Goal: Find specific page/section: Find specific page/section

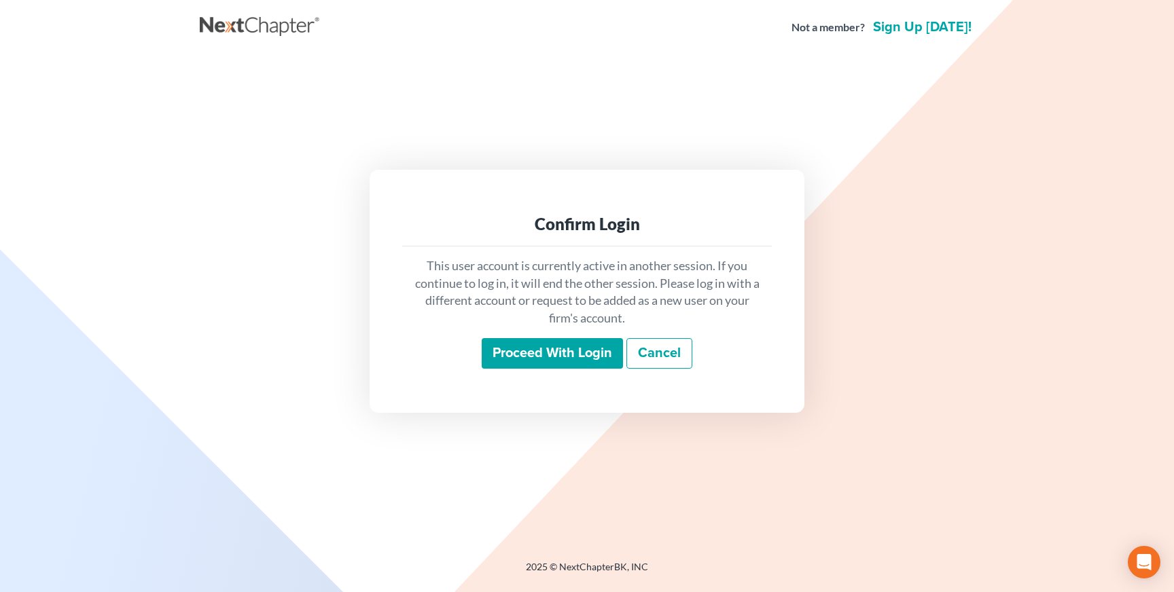
click at [534, 364] on input "Proceed with login" at bounding box center [552, 353] width 141 height 31
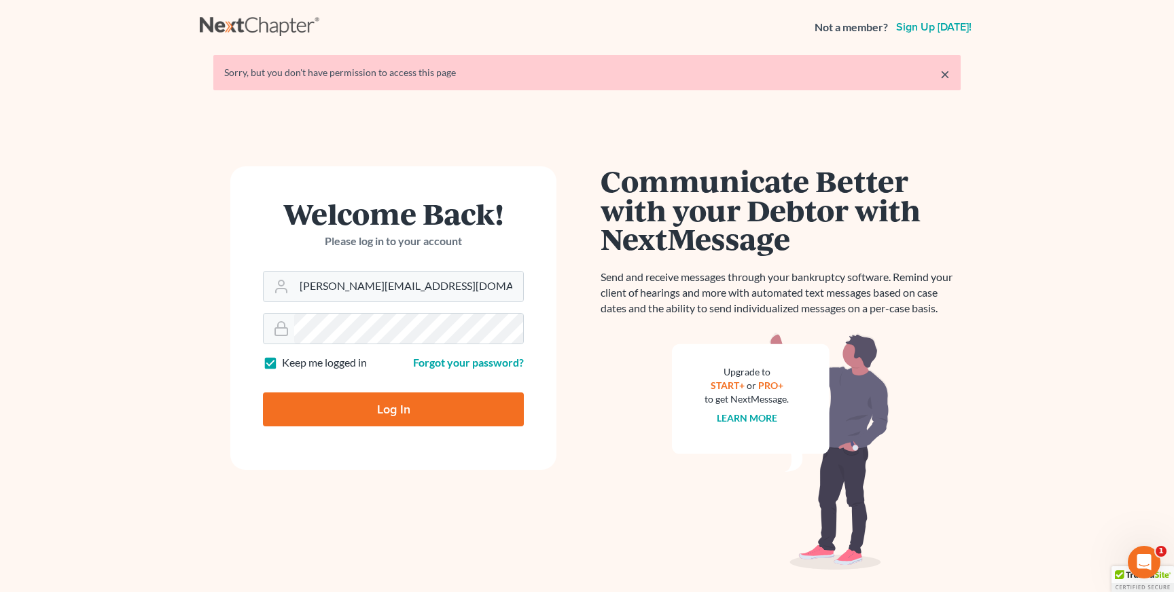
click at [430, 410] on input "Log In" at bounding box center [393, 410] width 261 height 34
type input "Thinking..."
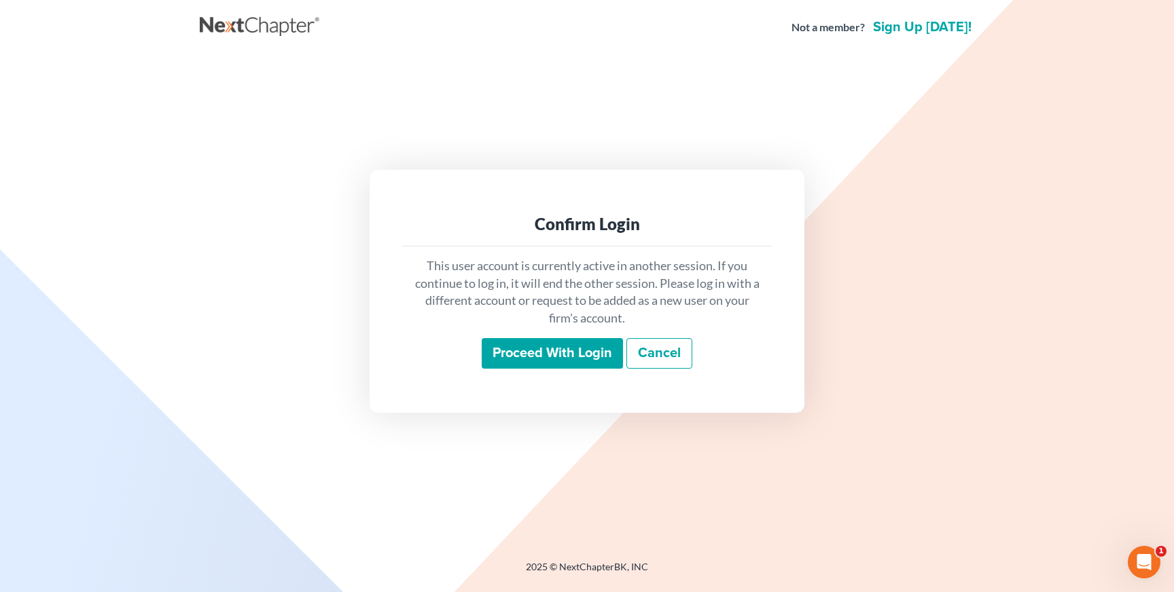
click at [554, 360] on input "Proceed with login" at bounding box center [552, 353] width 141 height 31
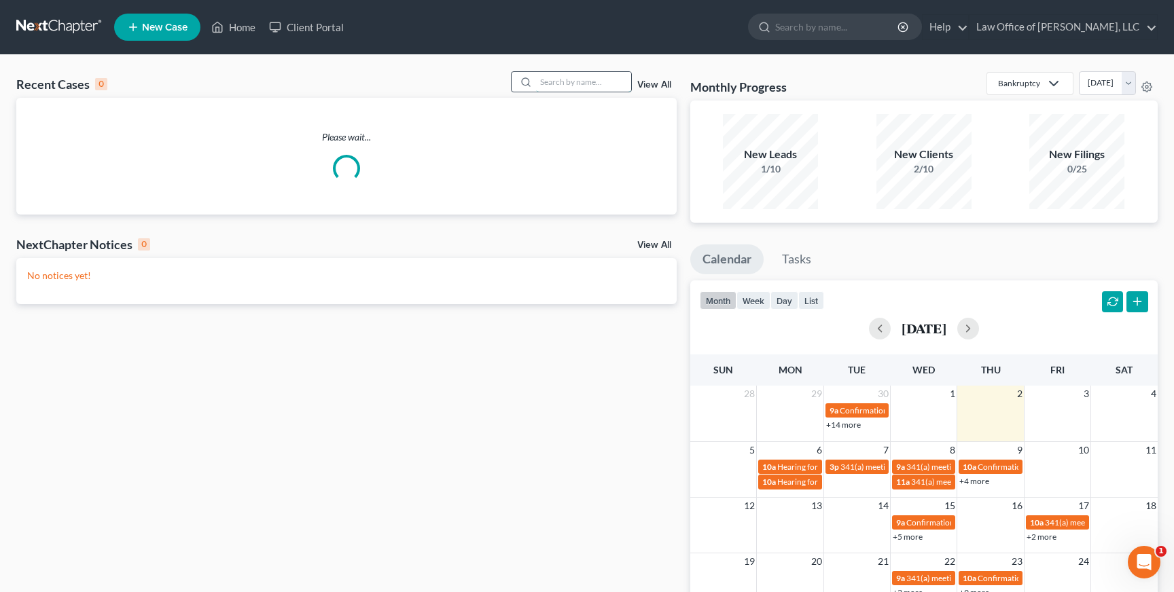
click at [578, 84] on input "search" at bounding box center [583, 82] width 95 height 20
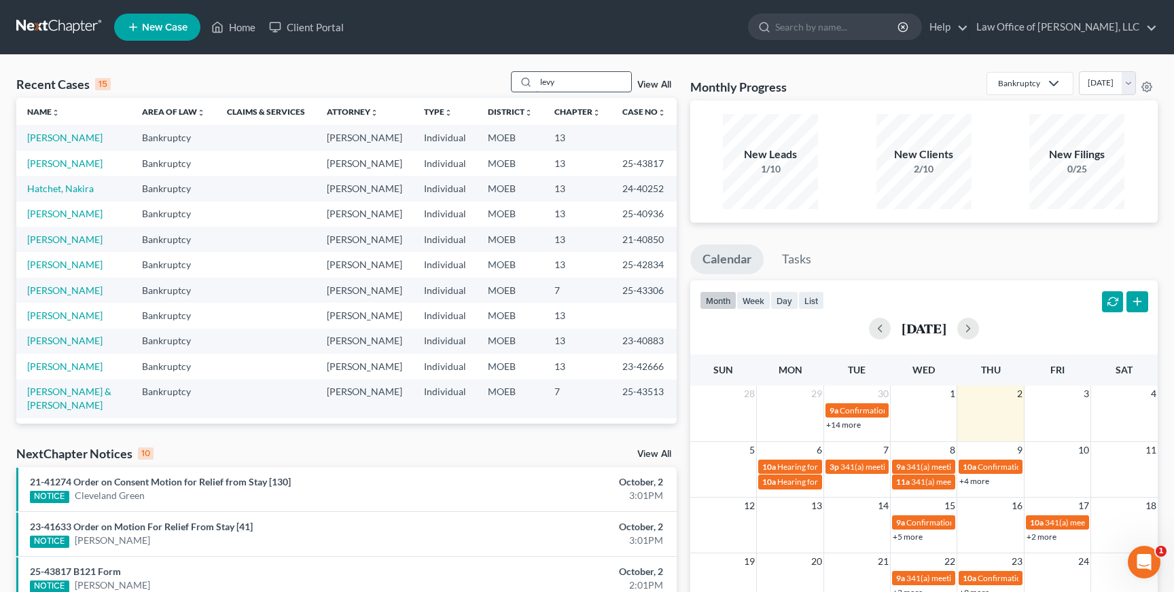
type input "levy"
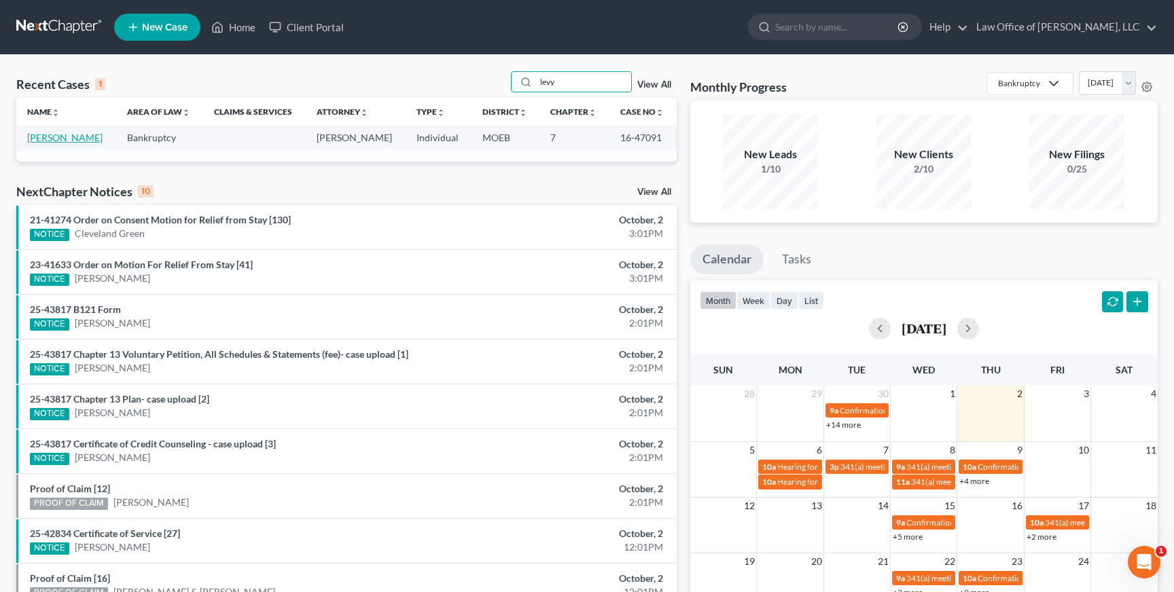
click at [67, 141] on link "Levy, Wanda" at bounding box center [64, 138] width 75 height 12
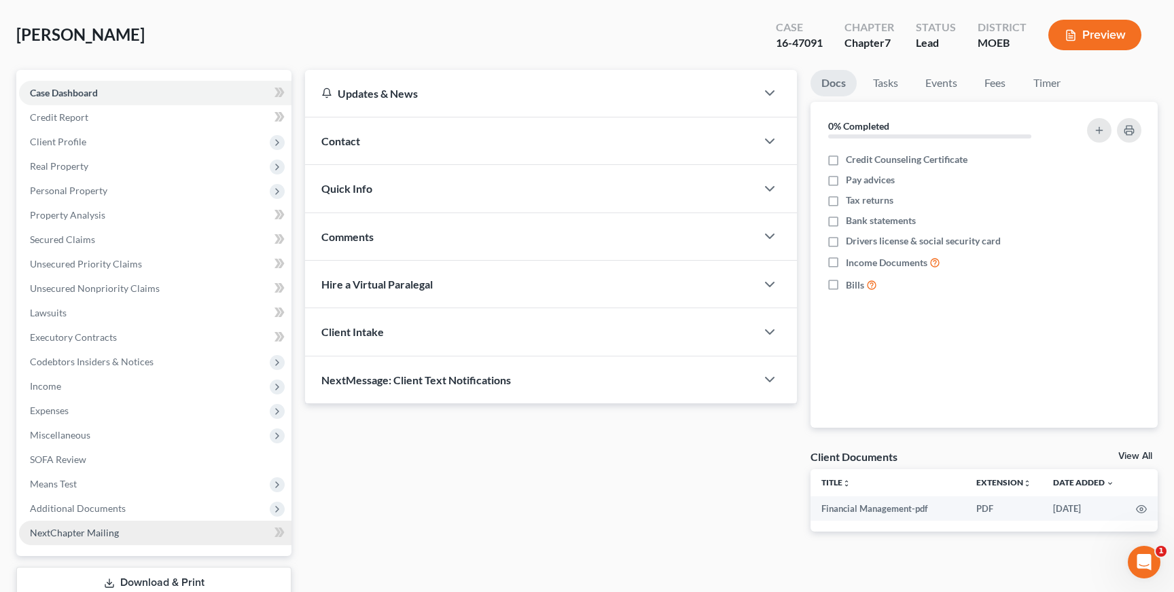
click at [83, 535] on span "NextChapter Mailing" at bounding box center [74, 533] width 89 height 12
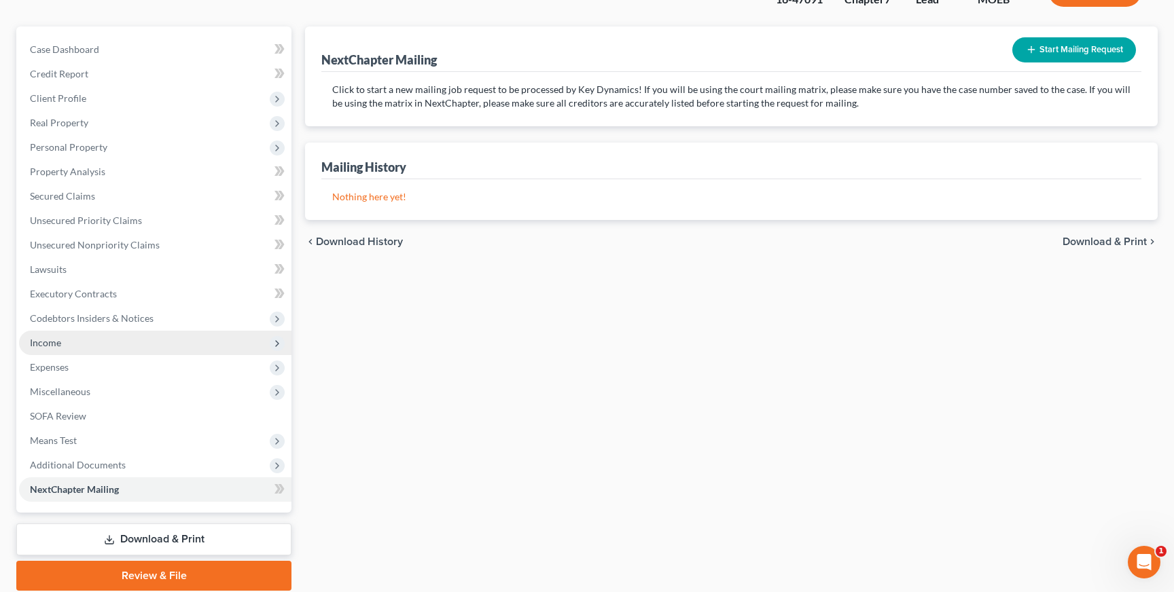
scroll to position [153, 0]
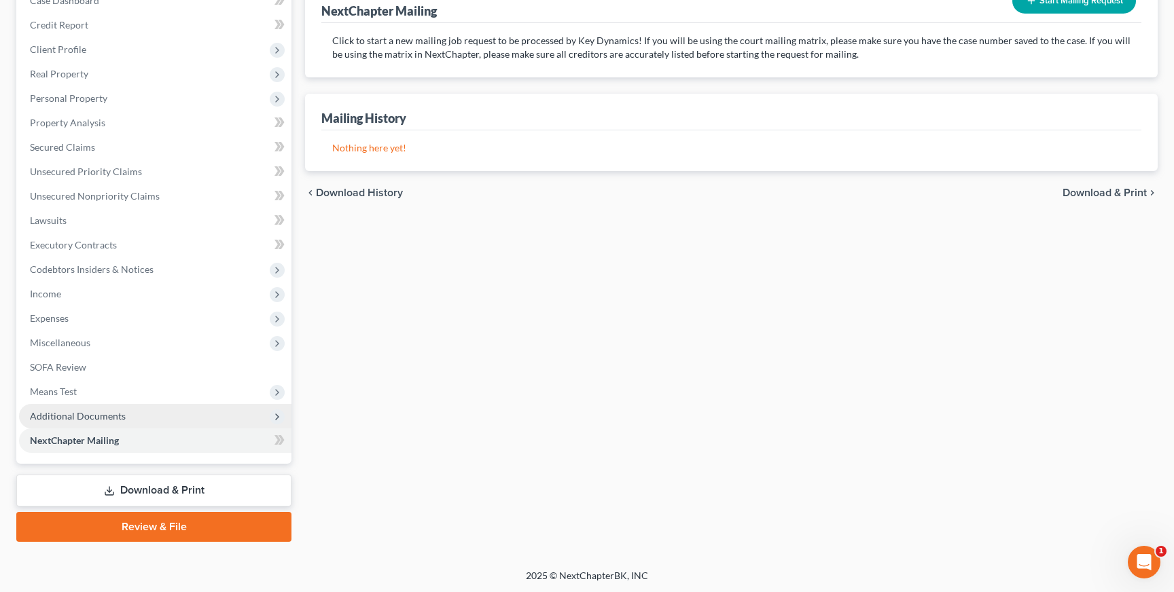
click at [107, 413] on span "Additional Documents" at bounding box center [78, 416] width 96 height 12
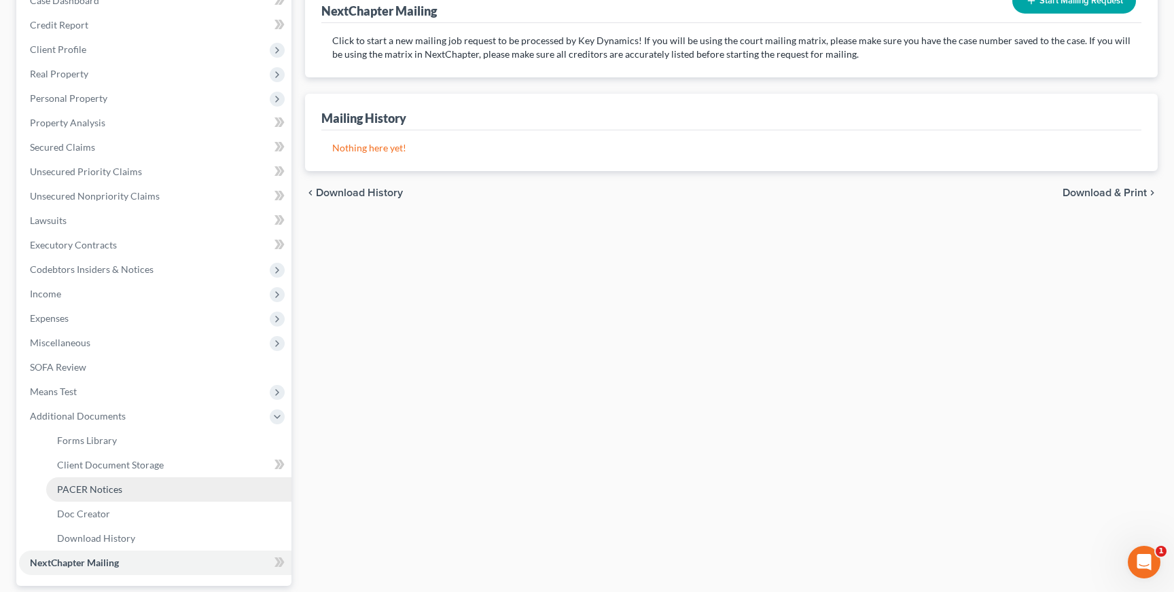
click at [107, 484] on span "PACER Notices" at bounding box center [89, 490] width 65 height 12
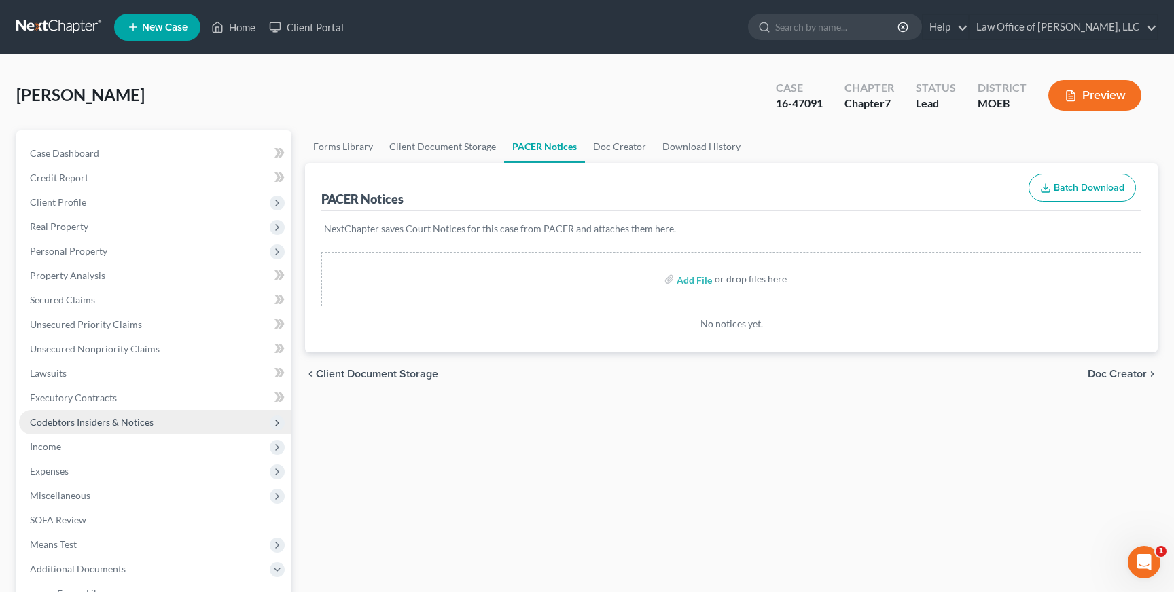
scroll to position [275, 0]
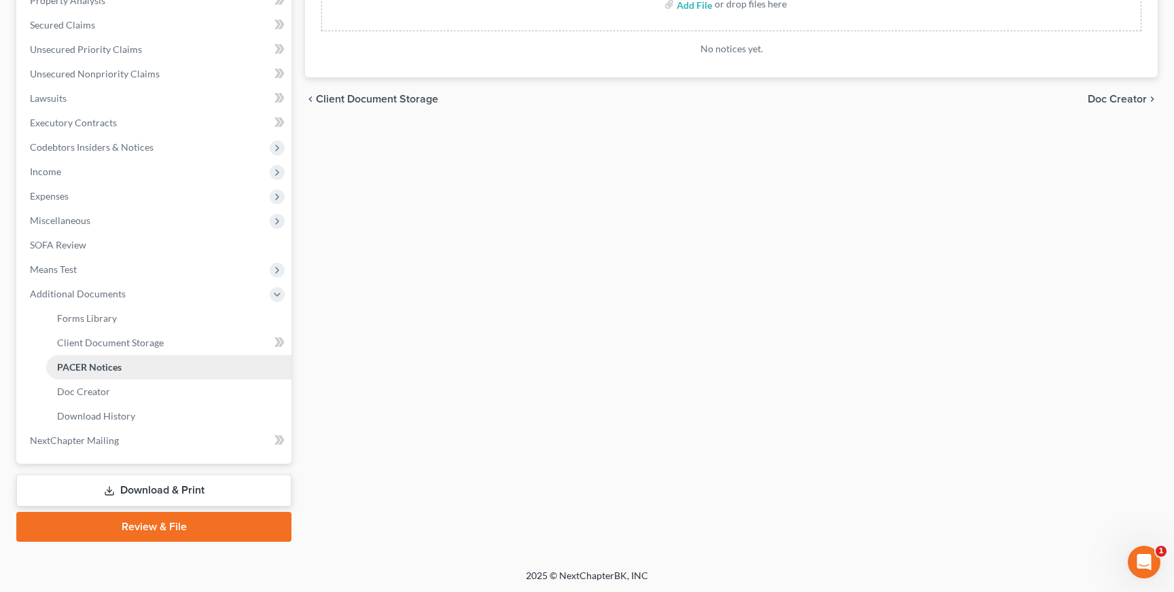
click at [148, 368] on link "PACER Notices" at bounding box center [168, 367] width 245 height 24
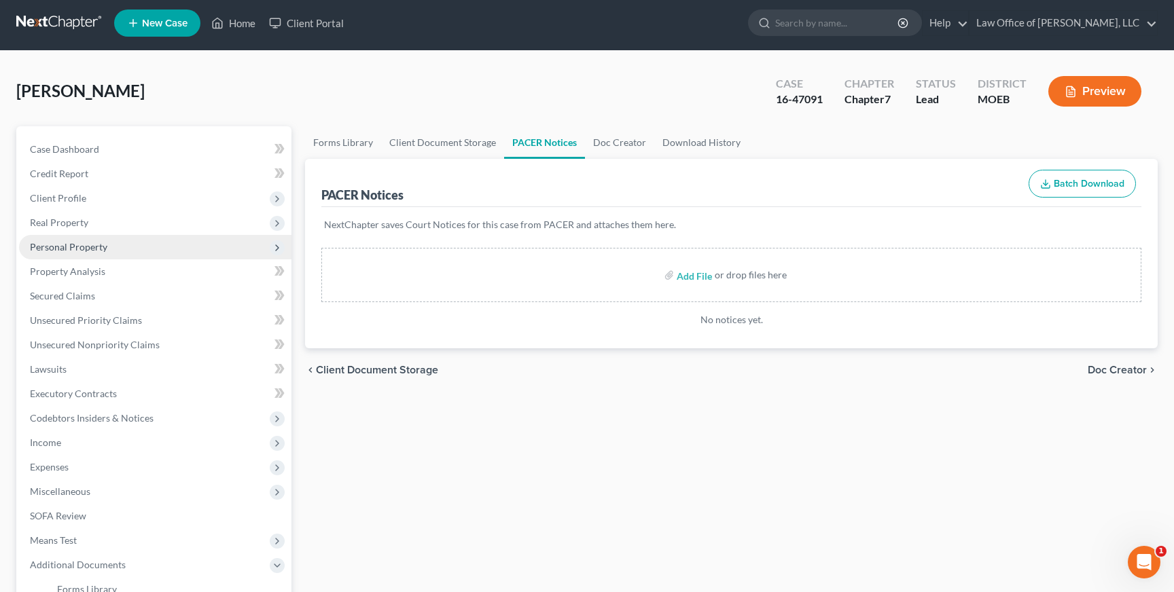
scroll to position [8, 0]
